Goal: Task Accomplishment & Management: Use online tool/utility

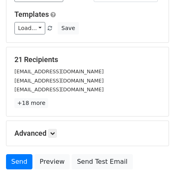
scroll to position [116, 0]
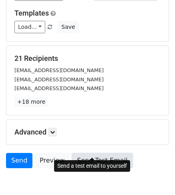
click at [80, 153] on link "Send Test Email" at bounding box center [102, 160] width 61 height 15
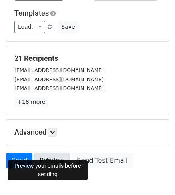
click at [53, 153] on link "Preview" at bounding box center [52, 160] width 35 height 15
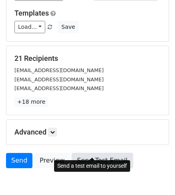
click at [90, 153] on link "Send Test Email" at bounding box center [102, 160] width 61 height 15
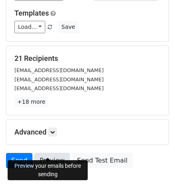
click at [45, 153] on link "Preview" at bounding box center [52, 160] width 35 height 15
click at [56, 153] on link "Preview" at bounding box center [52, 160] width 35 height 15
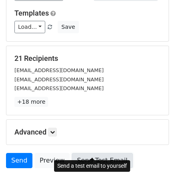
click at [73, 153] on link "Send Test Email" at bounding box center [102, 160] width 61 height 15
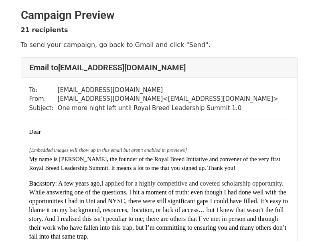
drag, startPoint x: 323, startPoint y: 9, endPoint x: 319, endPoint y: 4, distance: 6.1
